Goal: Communication & Community: Ask a question

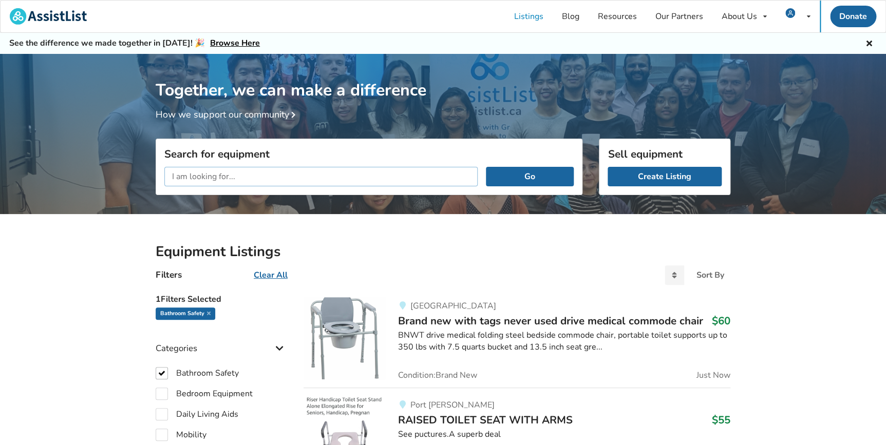
click at [216, 176] on input "text" at bounding box center [320, 177] width 313 height 20
type input "toilet to tub transfer"
click at [486, 167] on button "Go" at bounding box center [530, 177] width 88 height 20
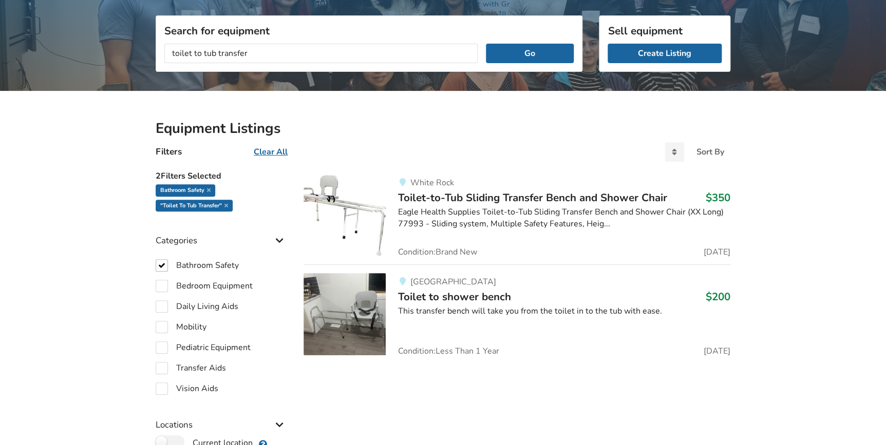
scroll to position [140, 0]
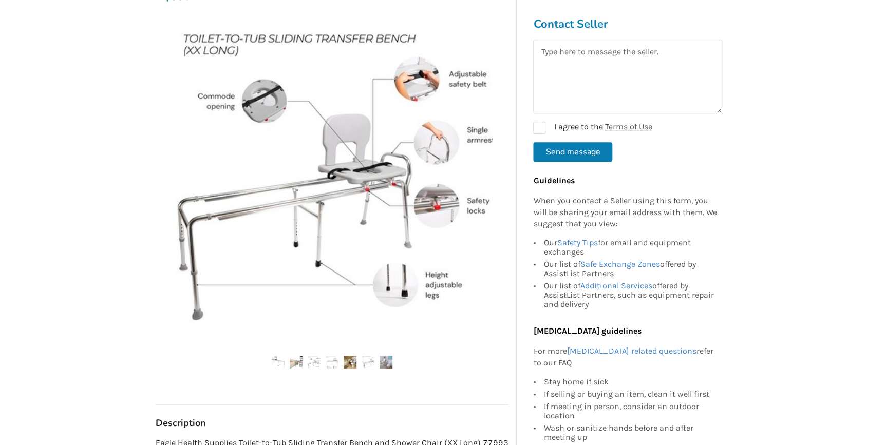
scroll to position [233, 0]
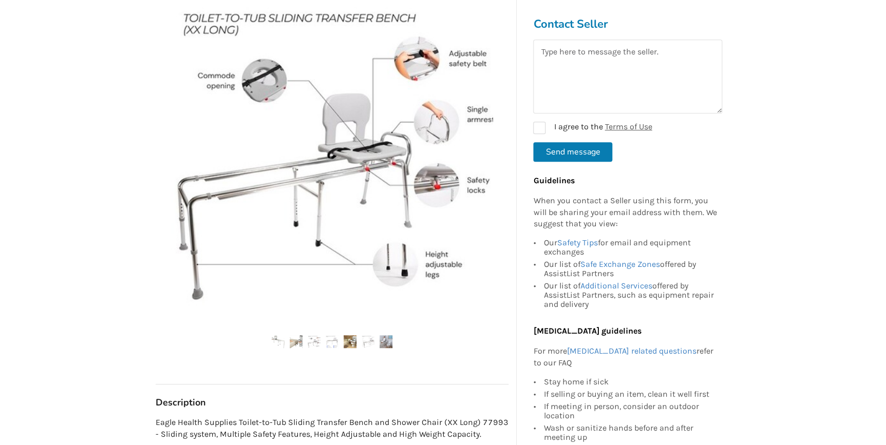
click at [289, 335] on ul at bounding box center [332, 342] width 353 height 14
click at [312, 335] on img at bounding box center [314, 341] width 13 height 13
click at [350, 335] on img at bounding box center [350, 341] width 13 height 13
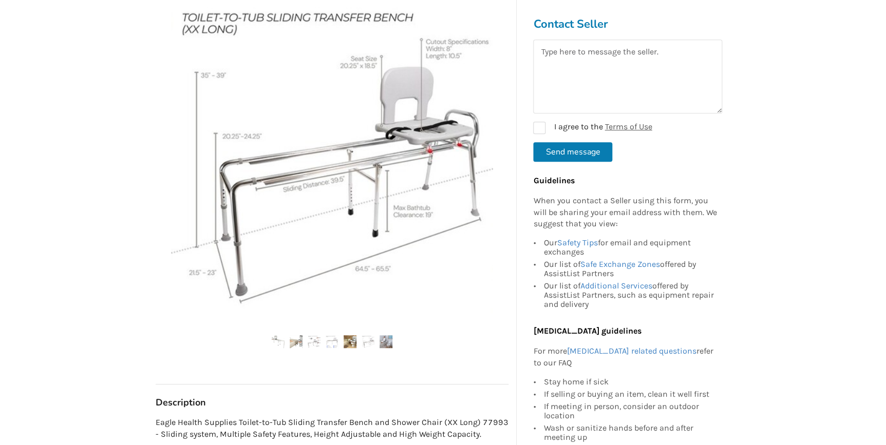
click at [369, 335] on img at bounding box center [368, 341] width 13 height 13
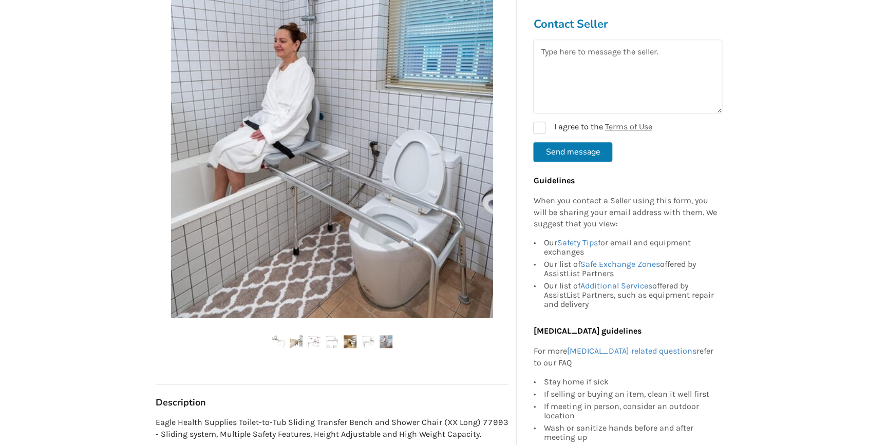
click at [389, 335] on img at bounding box center [385, 341] width 13 height 13
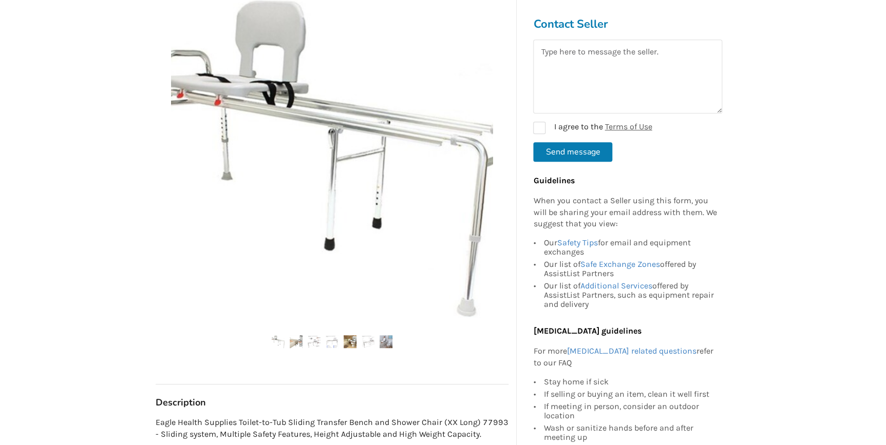
click at [364, 335] on img at bounding box center [368, 341] width 13 height 13
click at [344, 335] on img at bounding box center [350, 341] width 13 height 13
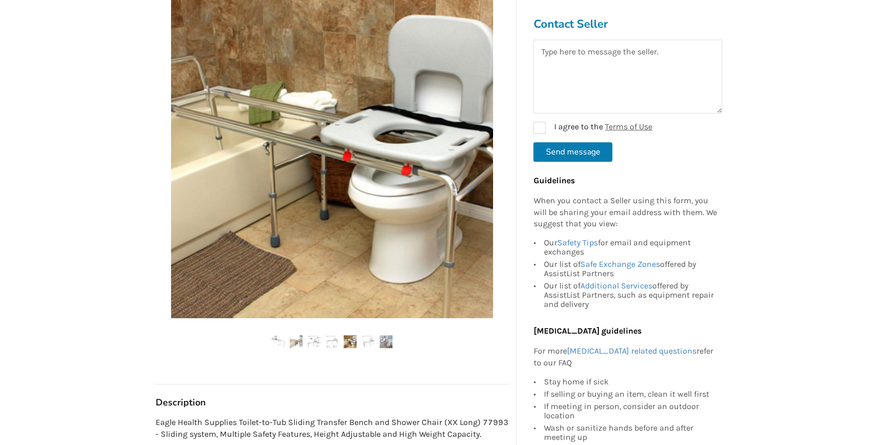
click at [329, 335] on img at bounding box center [332, 341] width 13 height 13
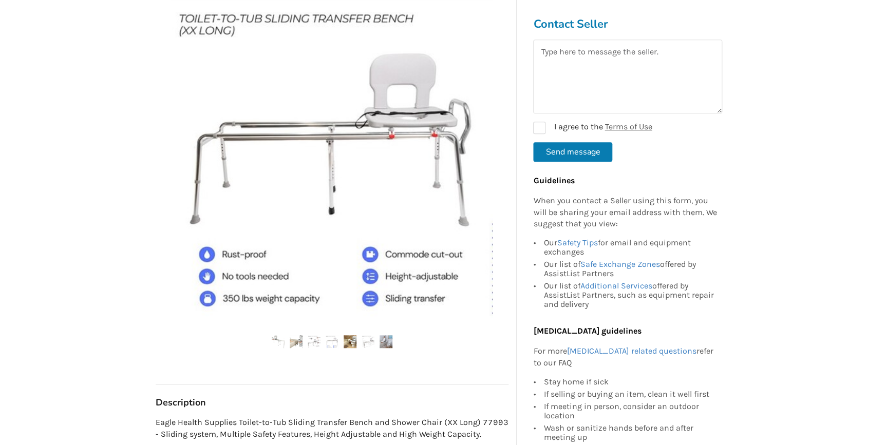
click at [309, 335] on img at bounding box center [314, 341] width 13 height 13
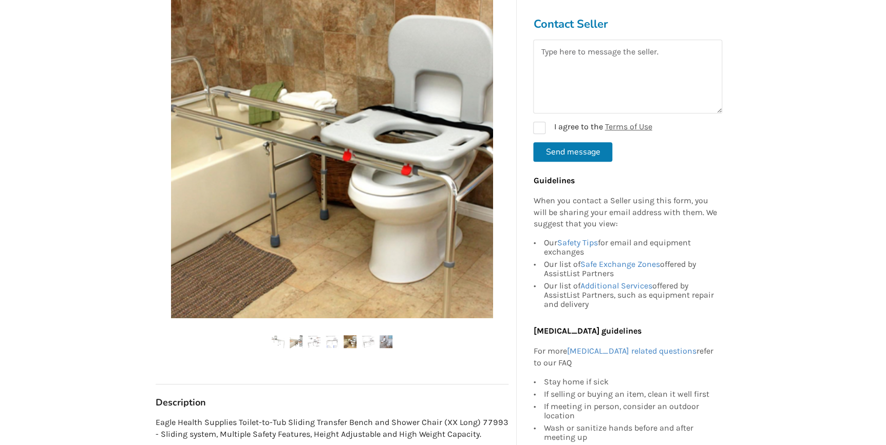
click at [295, 335] on img at bounding box center [296, 341] width 13 height 13
click at [275, 335] on img at bounding box center [278, 341] width 13 height 13
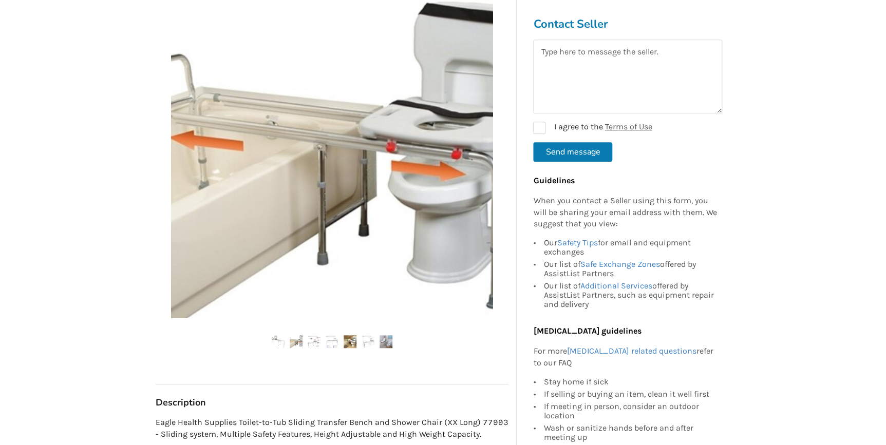
click at [331, 335] on img at bounding box center [332, 341] width 13 height 13
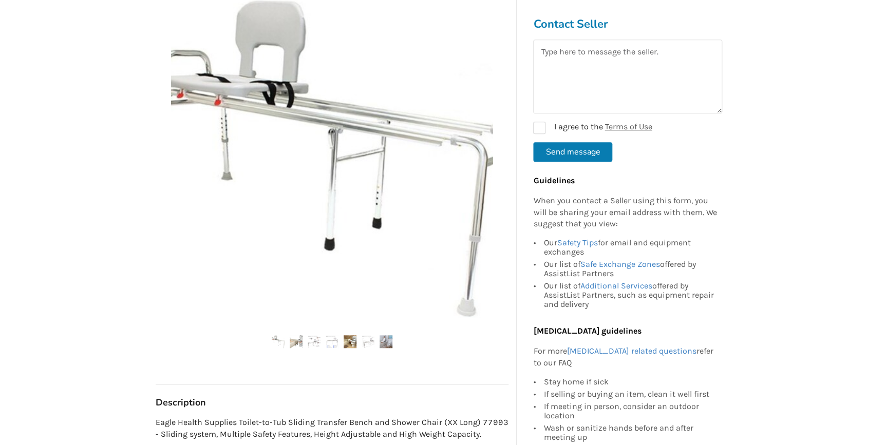
click at [350, 335] on img at bounding box center [350, 341] width 13 height 13
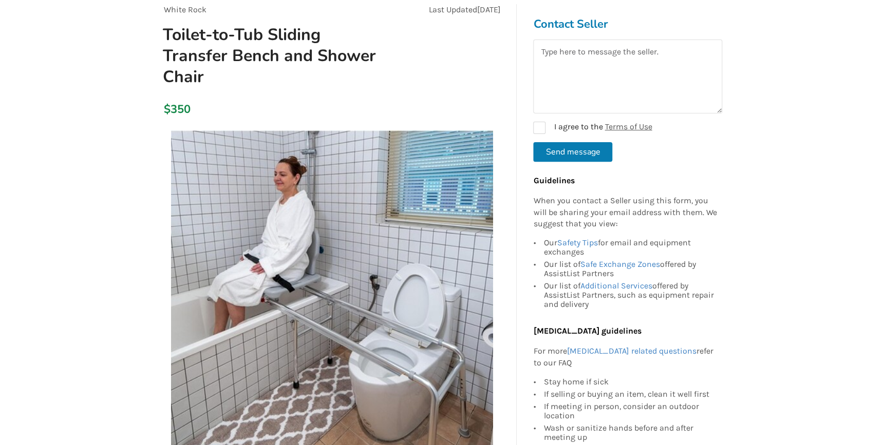
scroll to position [93, 0]
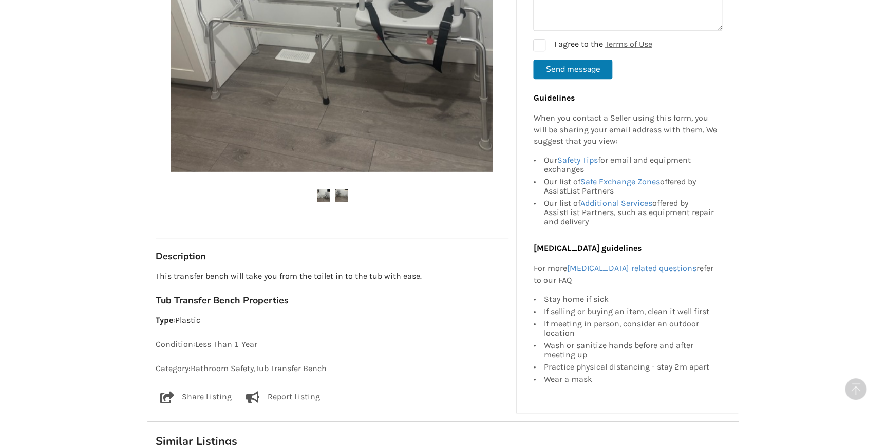
scroll to position [327, 0]
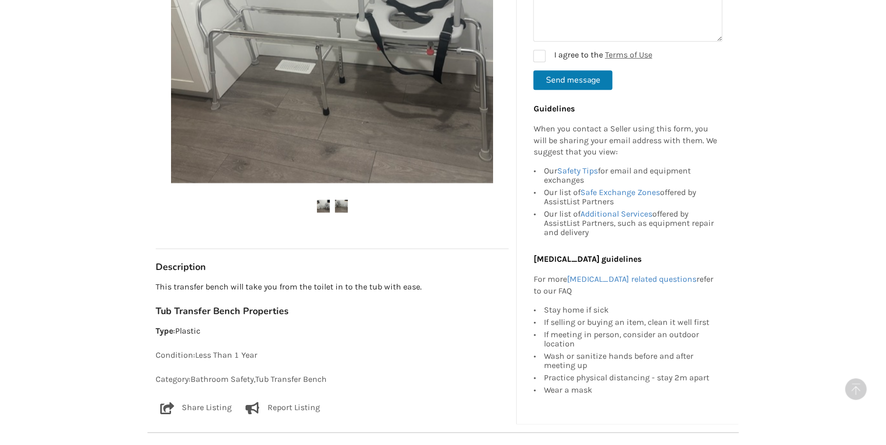
click at [336, 206] on img at bounding box center [341, 206] width 13 height 13
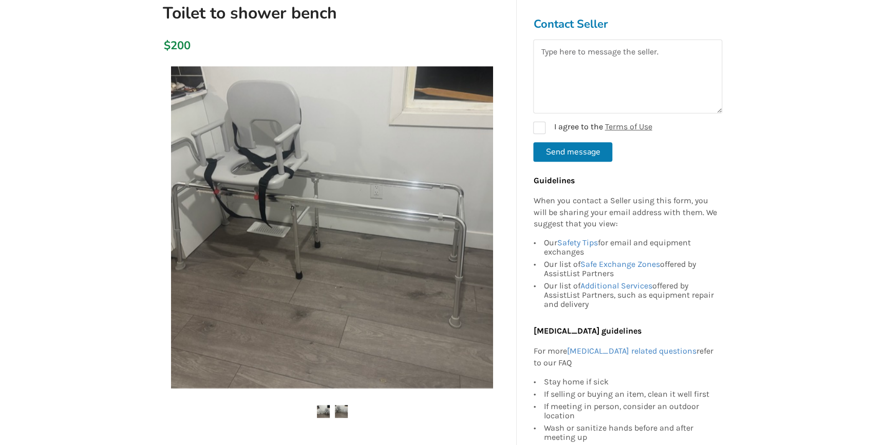
scroll to position [140, 0]
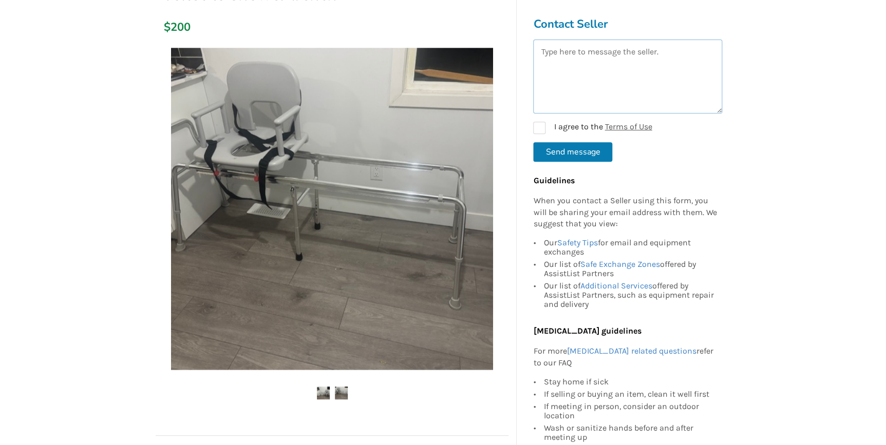
click at [610, 84] on textarea at bounding box center [627, 77] width 189 height 74
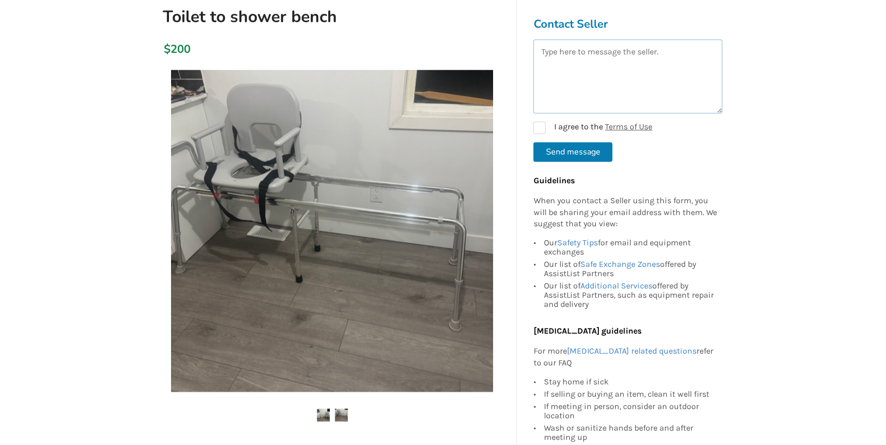
scroll to position [46, 0]
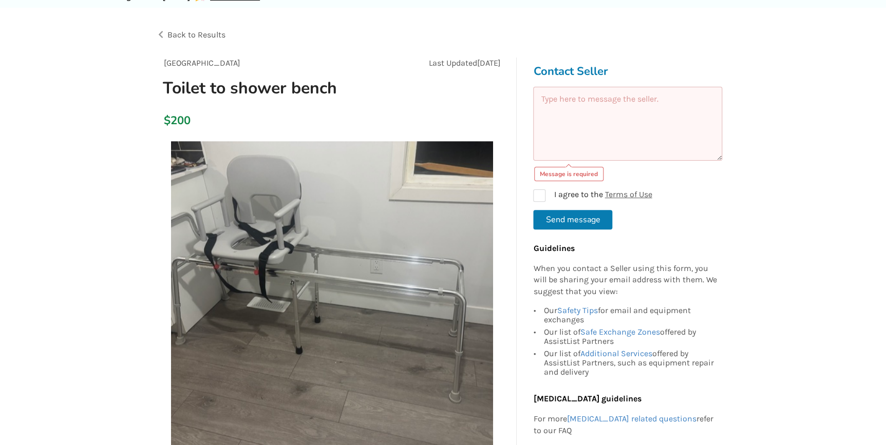
click at [674, 118] on textarea at bounding box center [627, 124] width 189 height 74
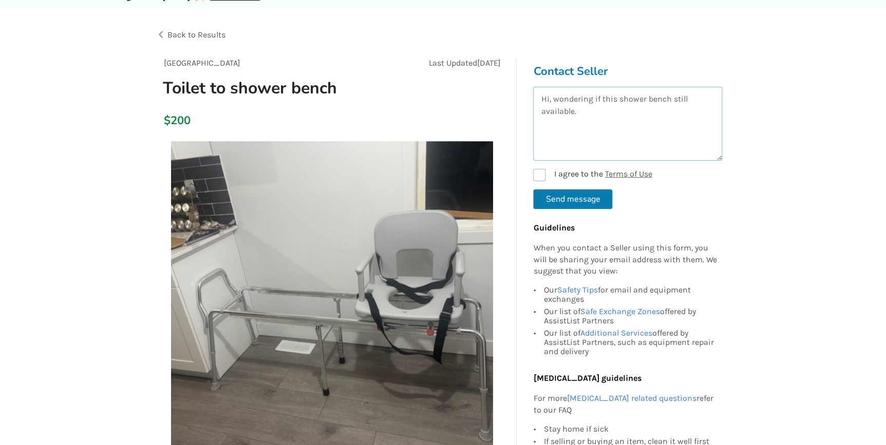
type textarea "Hi, wondering if this shower bench still available."
click at [538, 175] on label "I agree to the Terms of Use" at bounding box center [592, 175] width 119 height 12
click at [554, 199] on button "Send message" at bounding box center [572, 199] width 79 height 20
checkbox input "false"
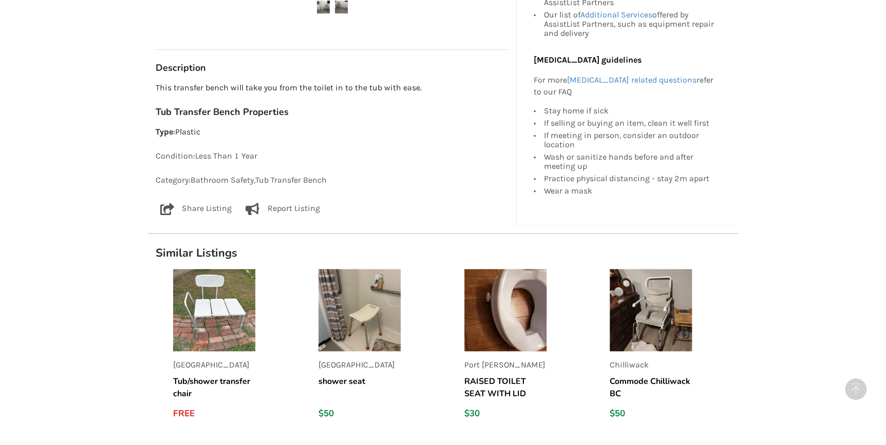
scroll to position [560, 0]
